Goal: Task Accomplishment & Management: Use online tool/utility

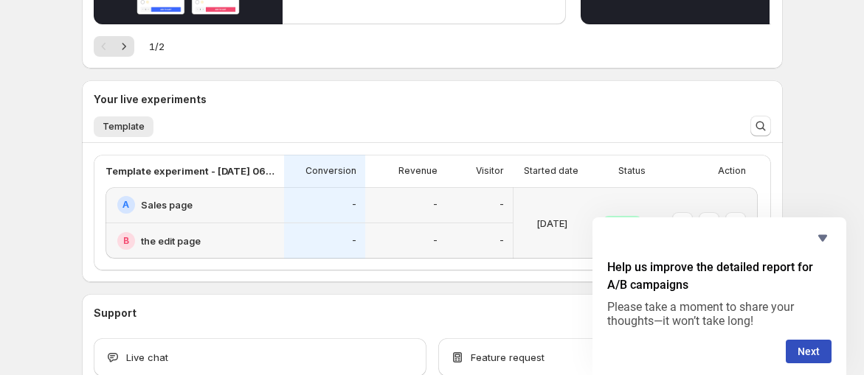
scroll to position [442, 0]
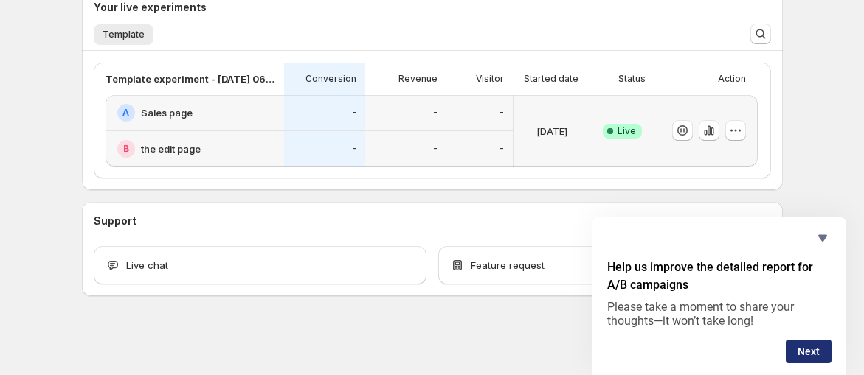
click at [827, 344] on button "Next" at bounding box center [808, 352] width 46 height 24
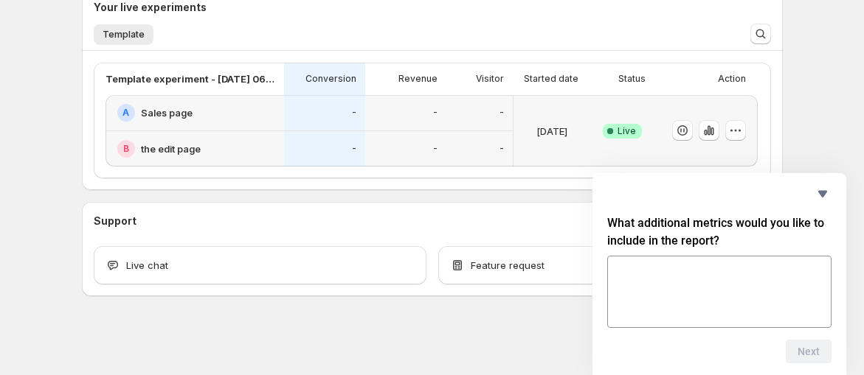
click at [256, 109] on div "A Sales page" at bounding box center [196, 113] width 158 height 18
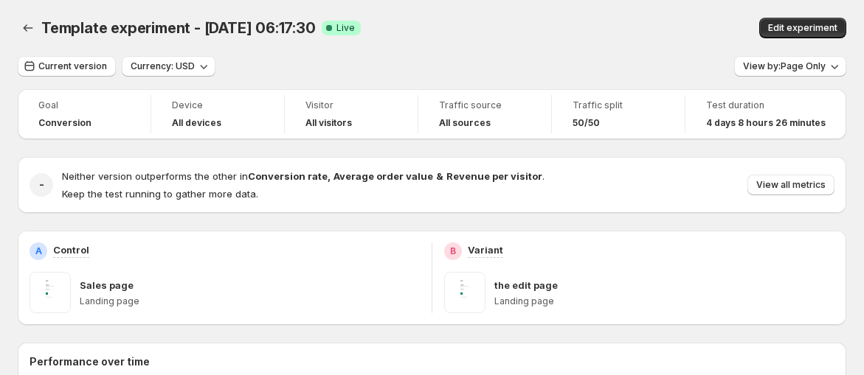
scroll to position [164, 0]
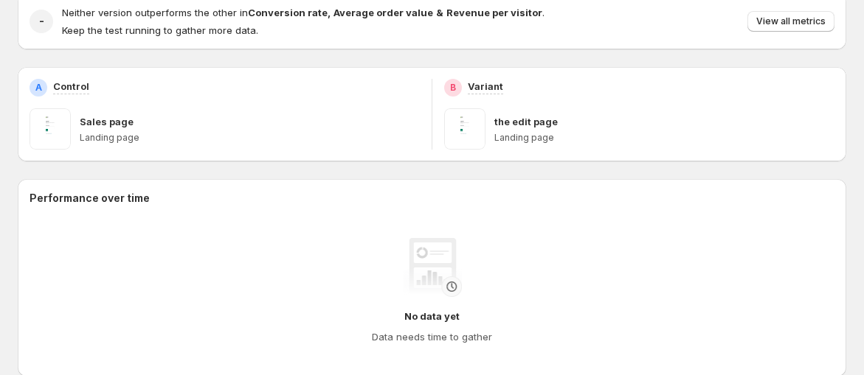
click at [302, 133] on p "Landing page" at bounding box center [250, 138] width 340 height 12
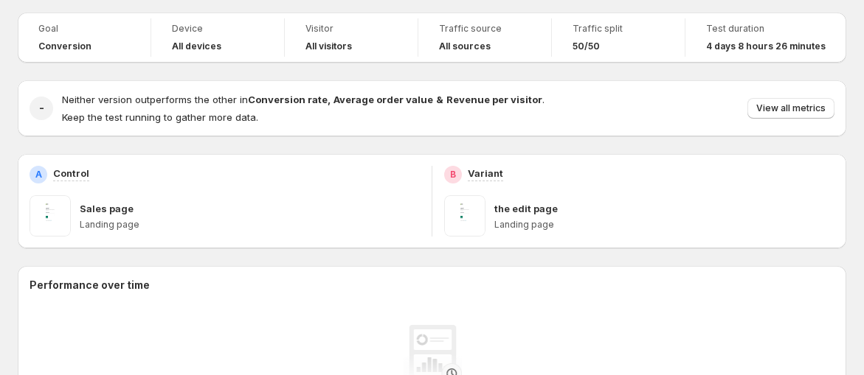
scroll to position [0, 0]
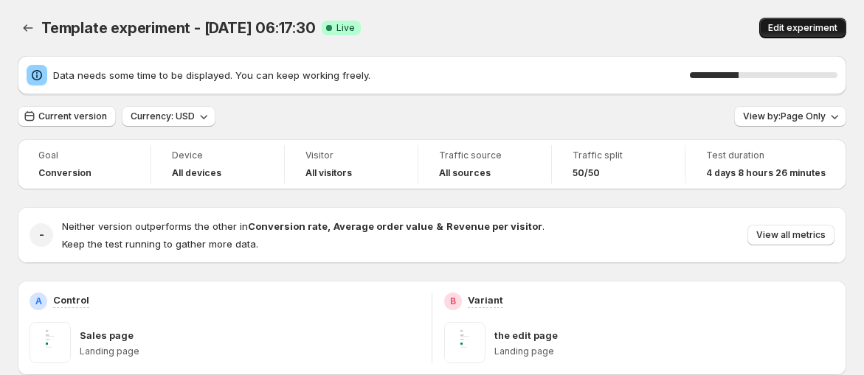
click at [811, 22] on span "Edit experiment" at bounding box center [802, 28] width 69 height 12
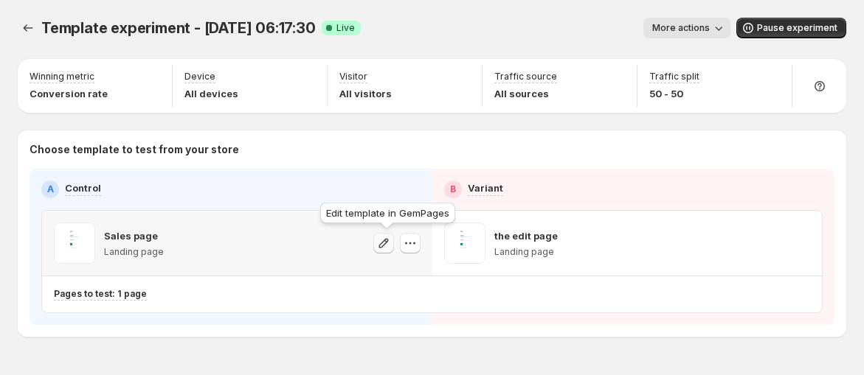
click at [394, 241] on button "button" at bounding box center [383, 243] width 21 height 21
click at [410, 241] on icon "button" at bounding box center [410, 243] width 15 height 15
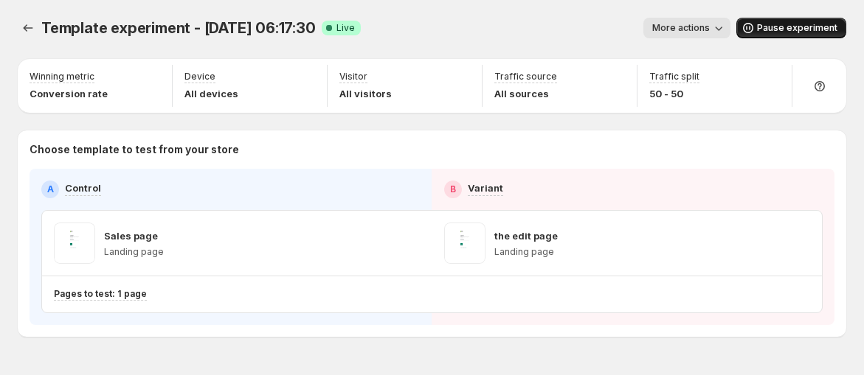
click at [790, 21] on button "Pause experiment" at bounding box center [791, 28] width 110 height 21
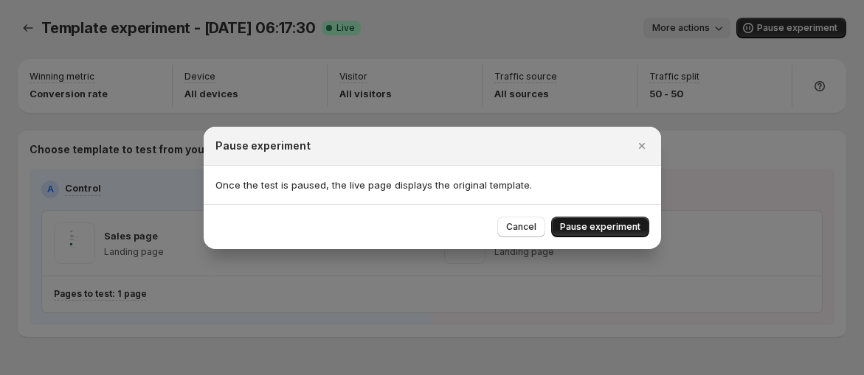
click at [601, 226] on span "Pause experiment" at bounding box center [600, 227] width 80 height 12
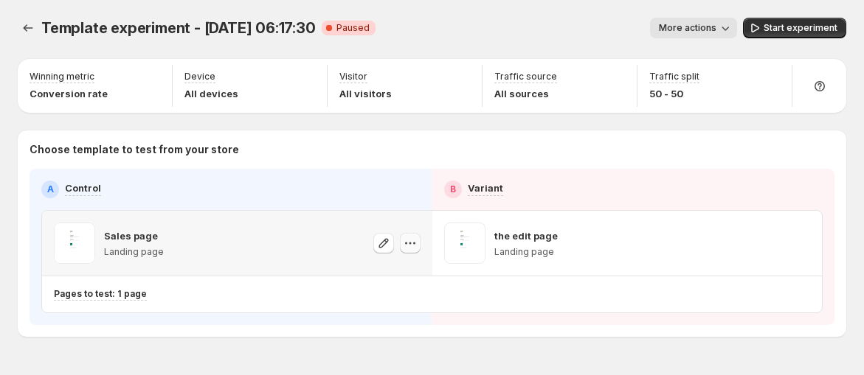
click at [411, 244] on icon "button" at bounding box center [410, 243] width 15 height 15
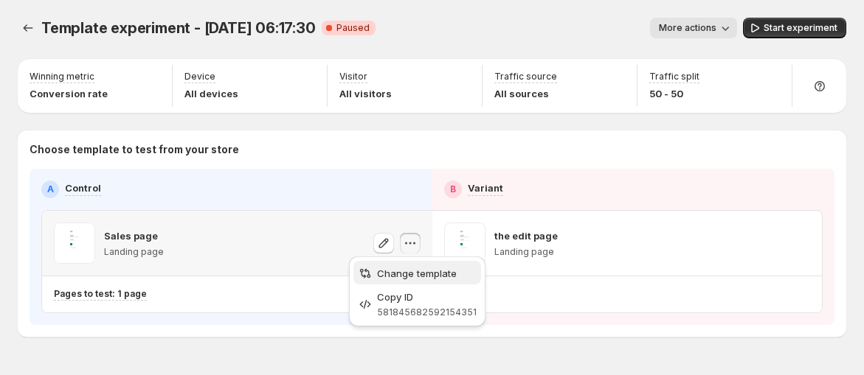
click at [402, 274] on span "Change template" at bounding box center [417, 274] width 80 height 12
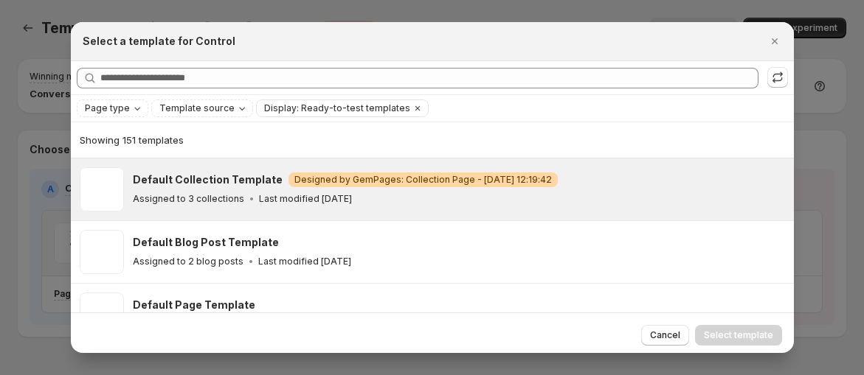
scroll to position [37, 0]
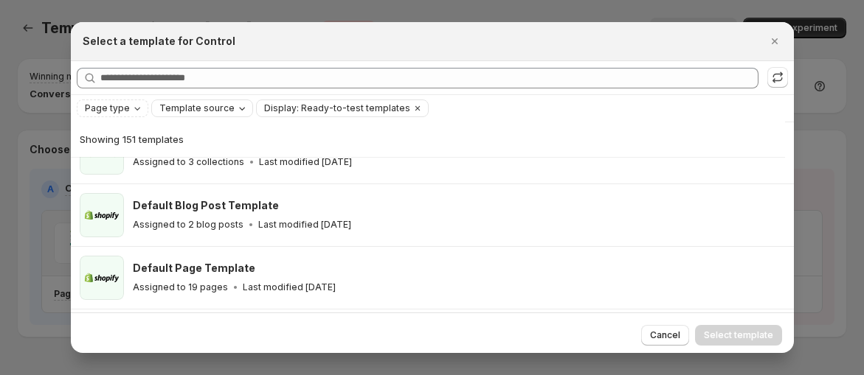
click at [236, 111] on icon "Template source" at bounding box center [242, 109] width 12 height 12
click at [183, 142] on span "Shopify" at bounding box center [193, 136] width 35 height 15
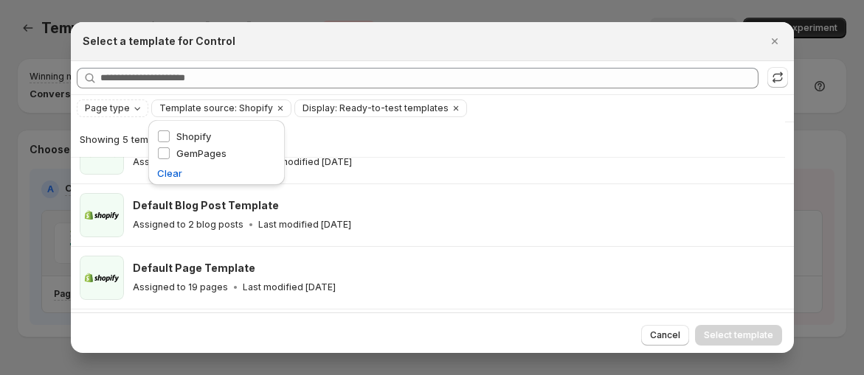
click at [497, 97] on div "Page type Template source: Shopify Display: Ready-to-test templates Clear all" at bounding box center [432, 108] width 723 height 27
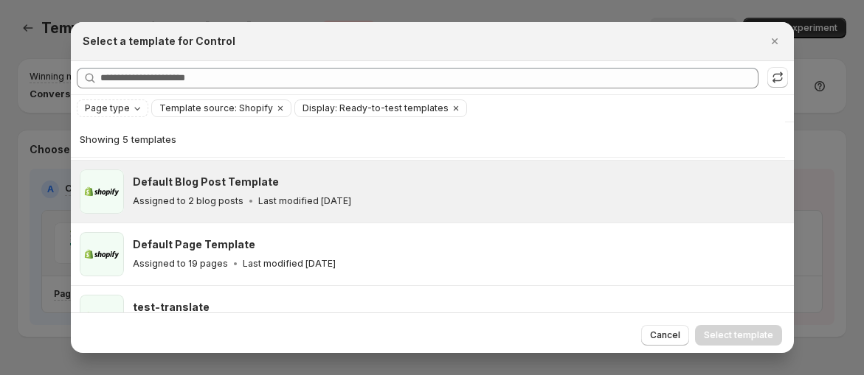
scroll to position [82, 0]
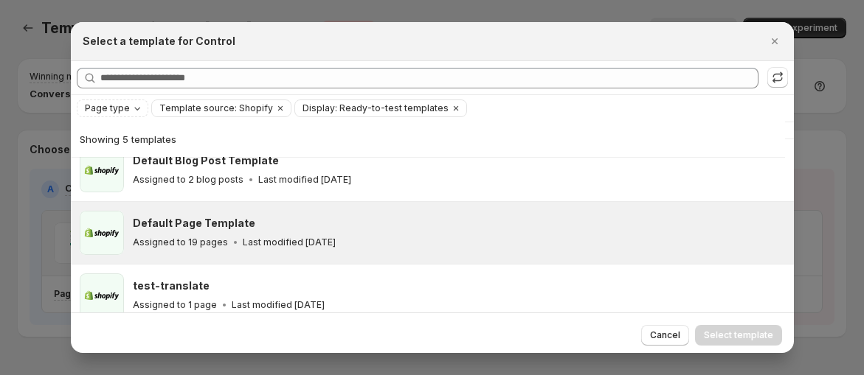
click at [163, 237] on p "Assigned to 19 pages" at bounding box center [180, 243] width 95 height 12
click at [221, 222] on h3 "Default Page Template" at bounding box center [194, 223] width 122 height 15
click at [220, 224] on h3 "Default Page Template" at bounding box center [194, 223] width 122 height 15
click at [721, 330] on span "Select template" at bounding box center [738, 336] width 69 height 12
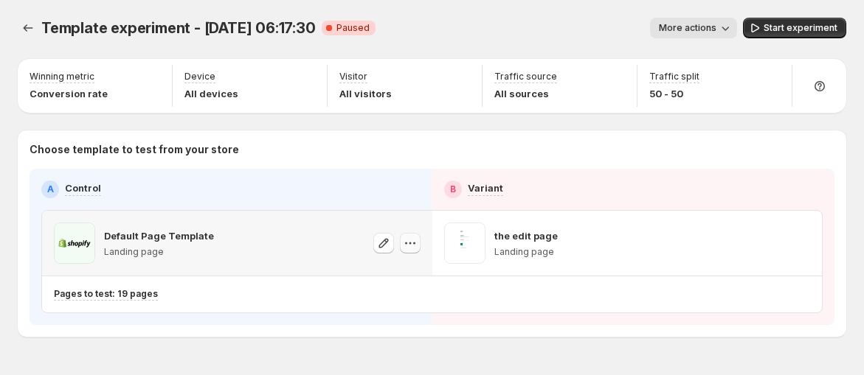
click at [412, 246] on icon "button" at bounding box center [410, 243] width 15 height 15
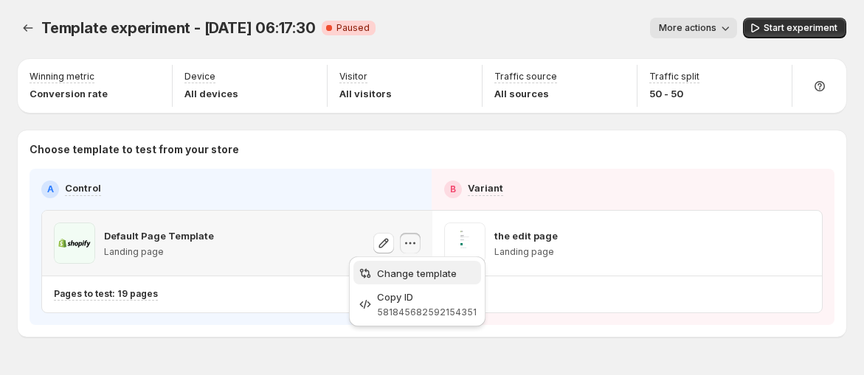
click at [412, 269] on span "Change template" at bounding box center [417, 274] width 80 height 12
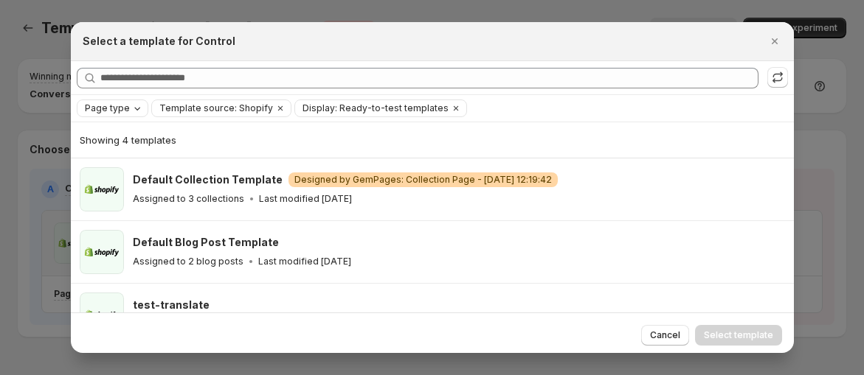
click at [136, 107] on icon "Page type" at bounding box center [137, 109] width 12 height 12
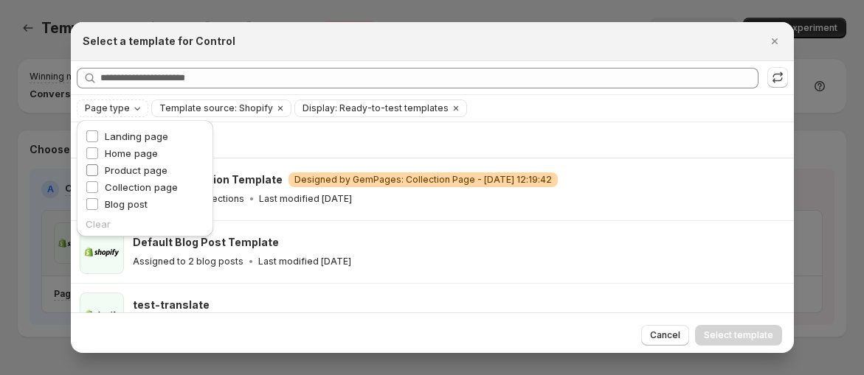
click at [142, 170] on span "Product page" at bounding box center [136, 170] width 63 height 12
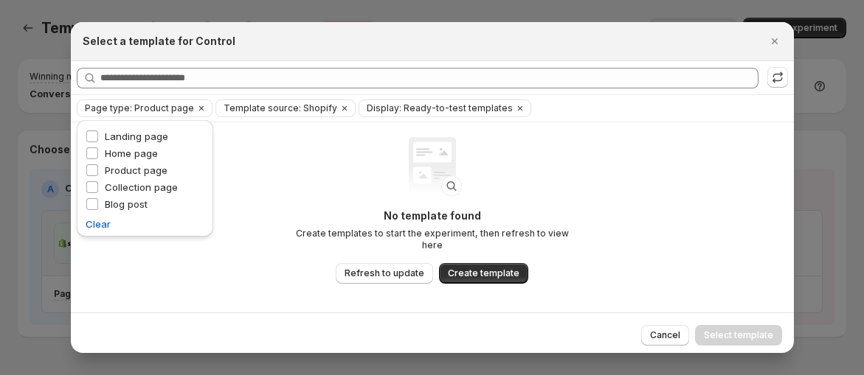
click at [557, 141] on div "No template found Create templates to start the experiment, then refresh to vie…" at bounding box center [432, 210] width 295 height 147
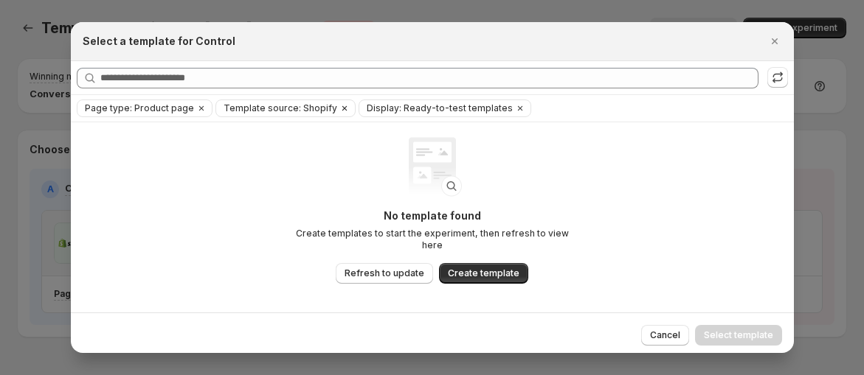
click at [256, 106] on span "Template source: Shopify" at bounding box center [280, 109] width 114 height 12
click at [381, 105] on span "Display: Ready-to-test templates" at bounding box center [440, 109] width 146 height 12
click at [763, 46] on div "Select a template for Control" at bounding box center [432, 41] width 699 height 15
click at [773, 39] on icon "Close" at bounding box center [774, 41] width 15 height 15
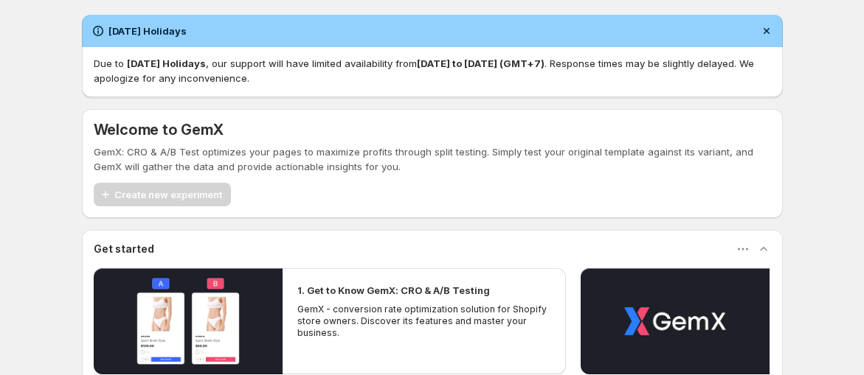
scroll to position [229, 0]
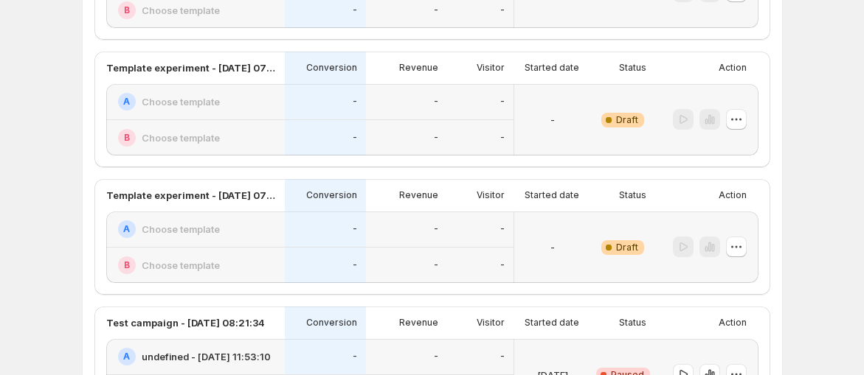
scroll to position [2423, 0]
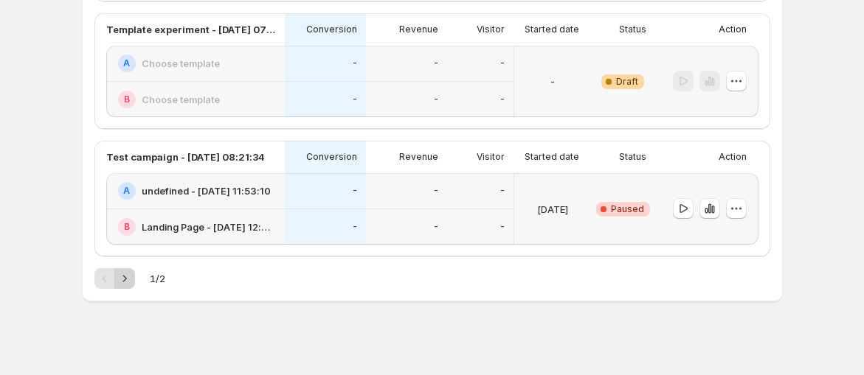
click at [126, 271] on icon "Next" at bounding box center [124, 278] width 15 height 15
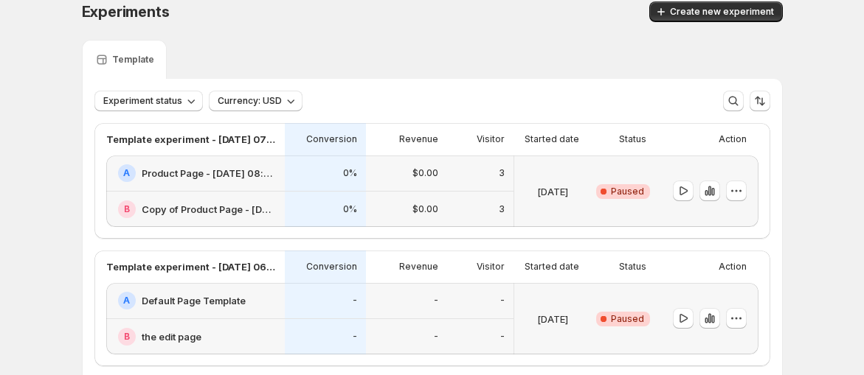
scroll to position [0, 0]
